Goal: Information Seeking & Learning: Check status

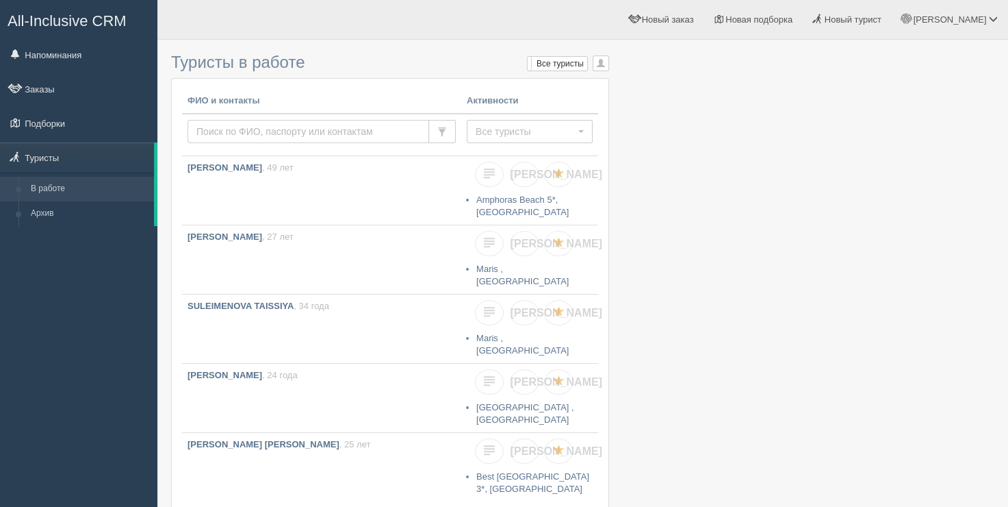
click at [357, 134] on input "text" at bounding box center [309, 131] width 242 height 23
paste input "BALYKINA"
click at [298, 129] on input "BALYKINA" at bounding box center [309, 131] width 242 height 23
type input "BALYKINA"
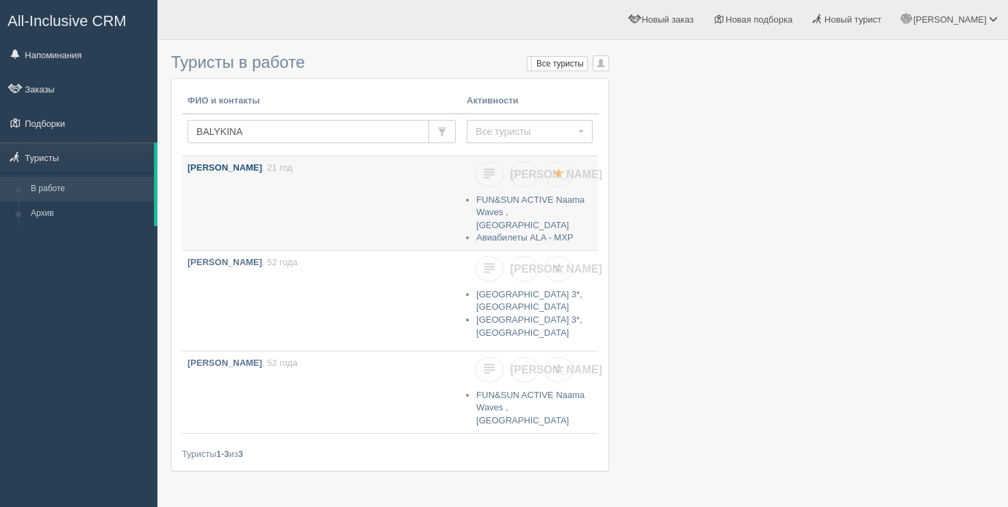
click at [307, 199] on link "[PERSON_NAME] , 21 год" at bounding box center [321, 199] width 279 height 87
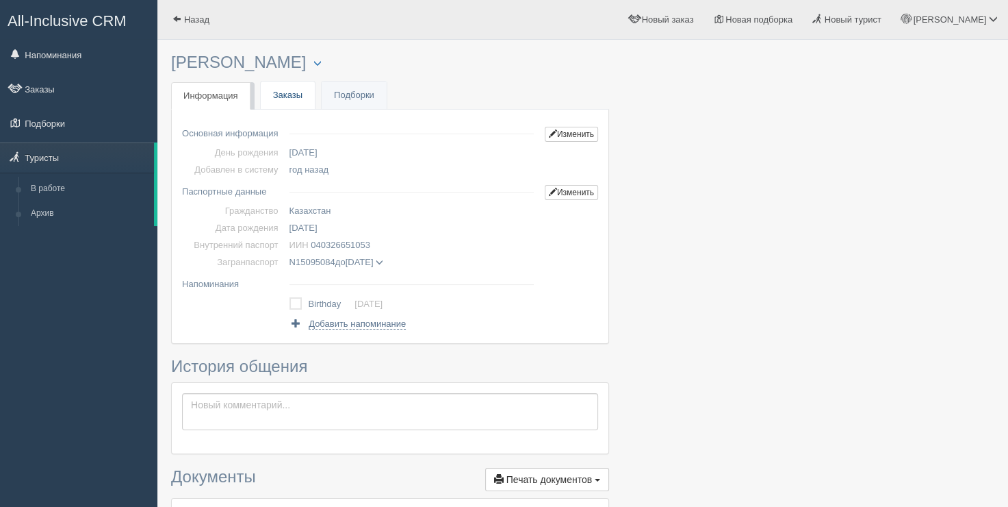
click at [298, 84] on link "Заказы" at bounding box center [288, 95] width 54 height 28
